Goal: Task Accomplishment & Management: Manage account settings

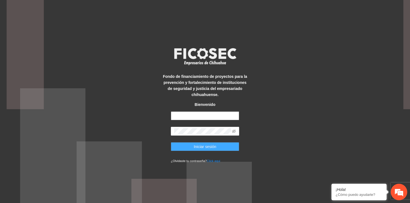
type input "**********"
click at [208, 149] on span "Iniciar sesión" at bounding box center [204, 147] width 23 height 6
click at [196, 146] on span "Iniciar sesión" at bounding box center [204, 147] width 23 height 6
